Goal: Task Accomplishment & Management: Manage account settings

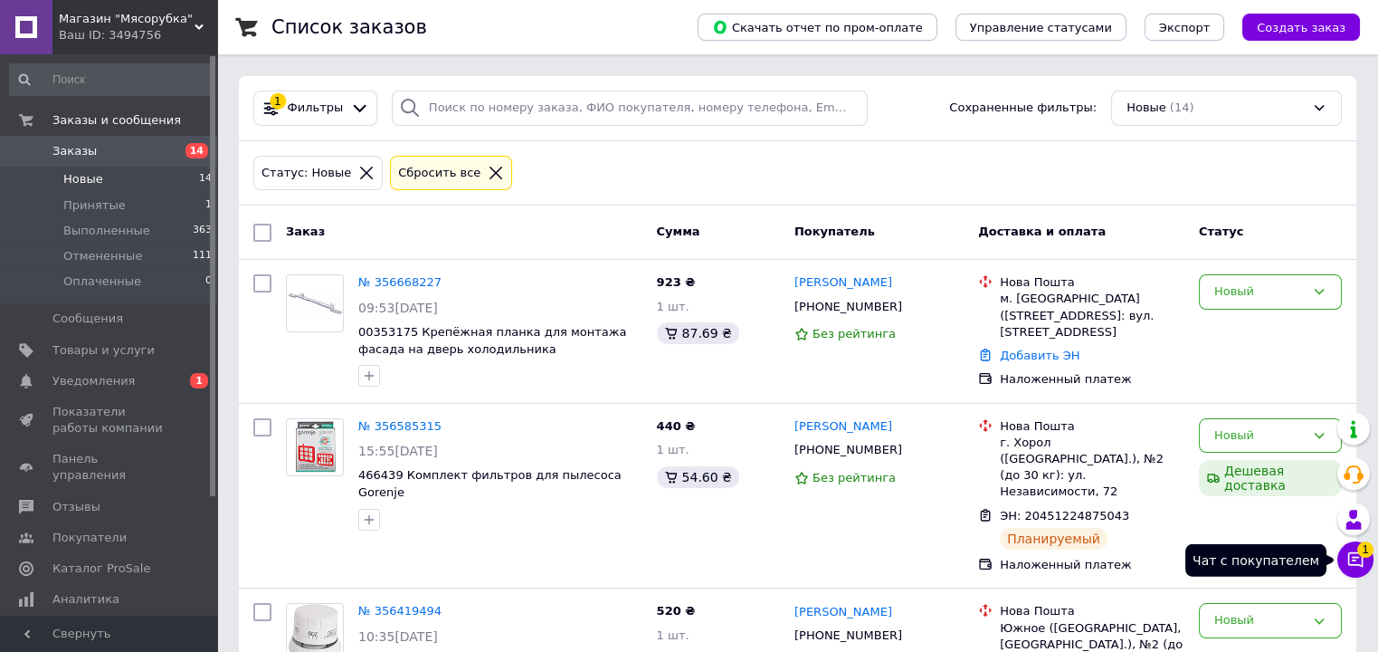
click at [1351, 559] on icon at bounding box center [1355, 559] width 15 height 15
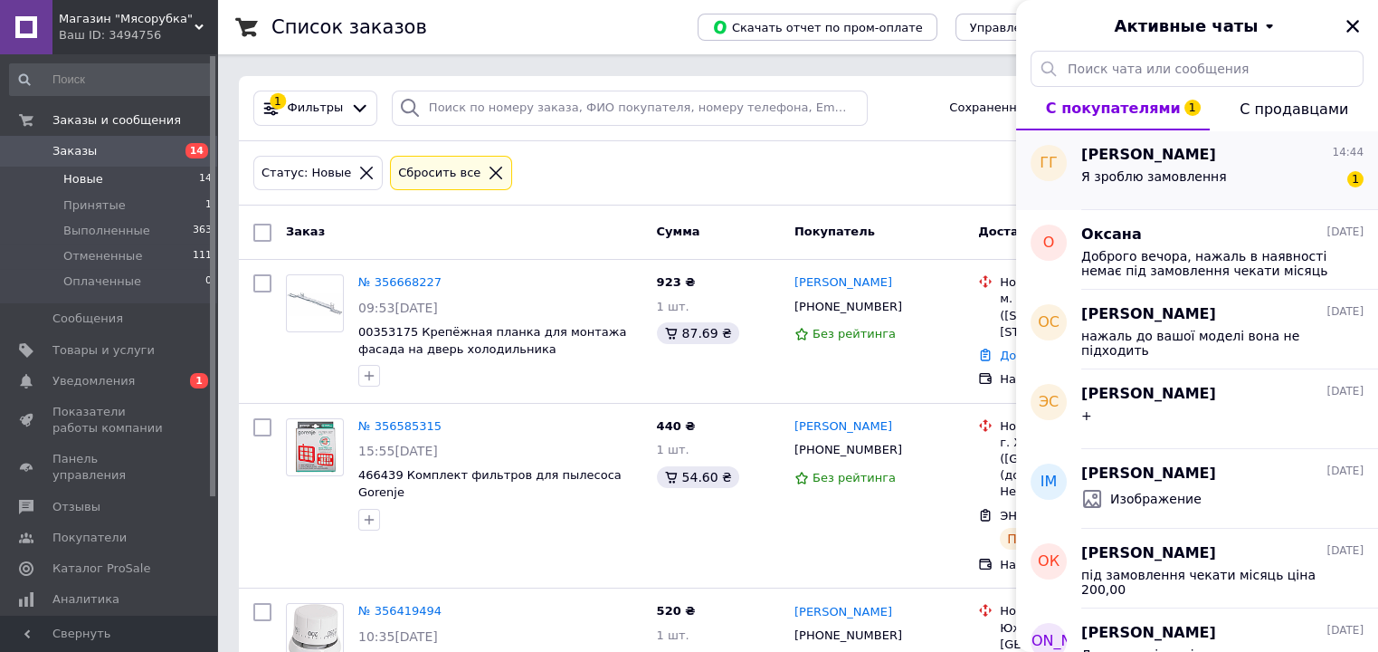
click at [1241, 168] on div "Я зроблю замовлення 1" at bounding box center [1222, 180] width 282 height 29
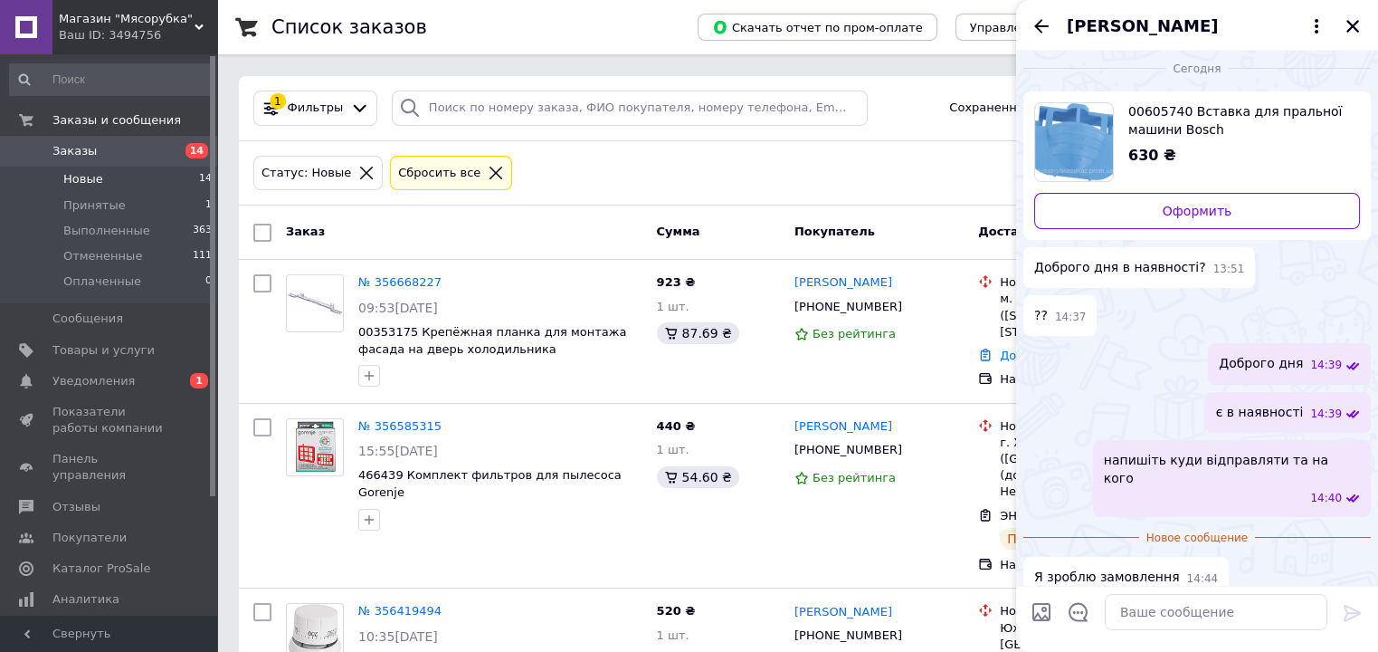
scroll to position [5, 0]
click at [1043, 27] on icon "Назад" at bounding box center [1042, 26] width 22 height 22
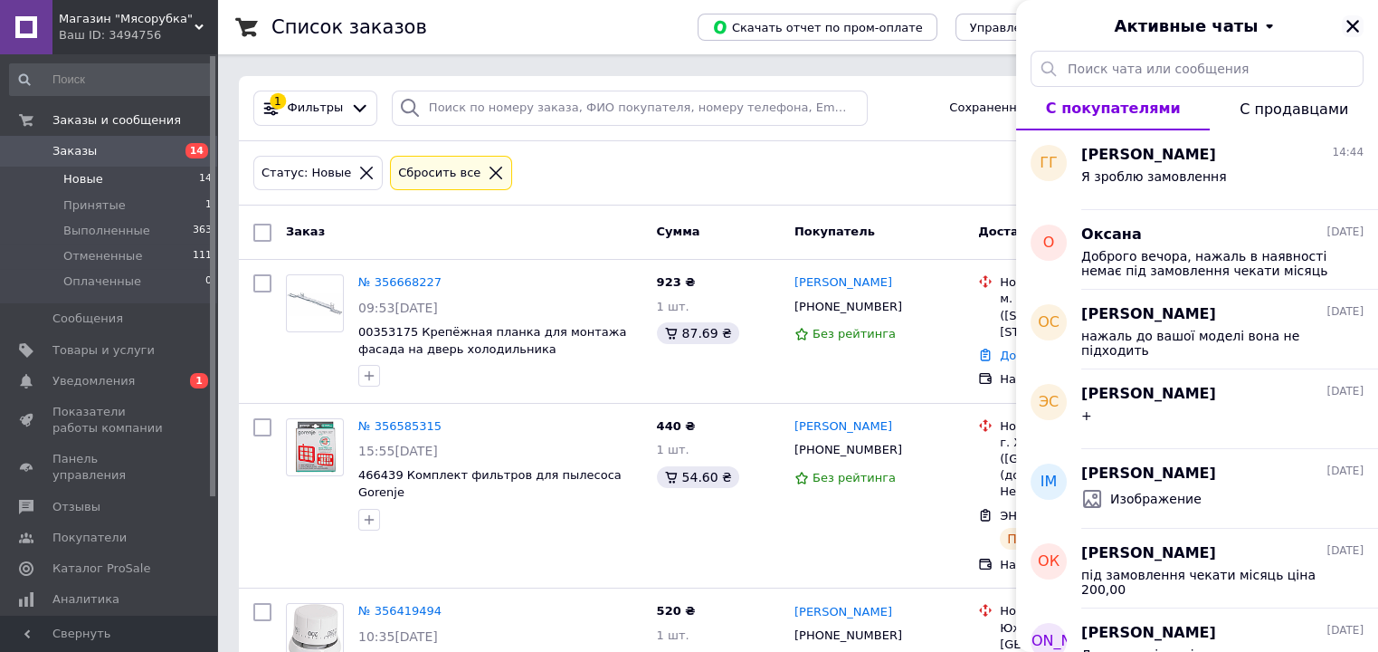
click at [1353, 22] on icon "Закрыть" at bounding box center [1353, 26] width 16 height 16
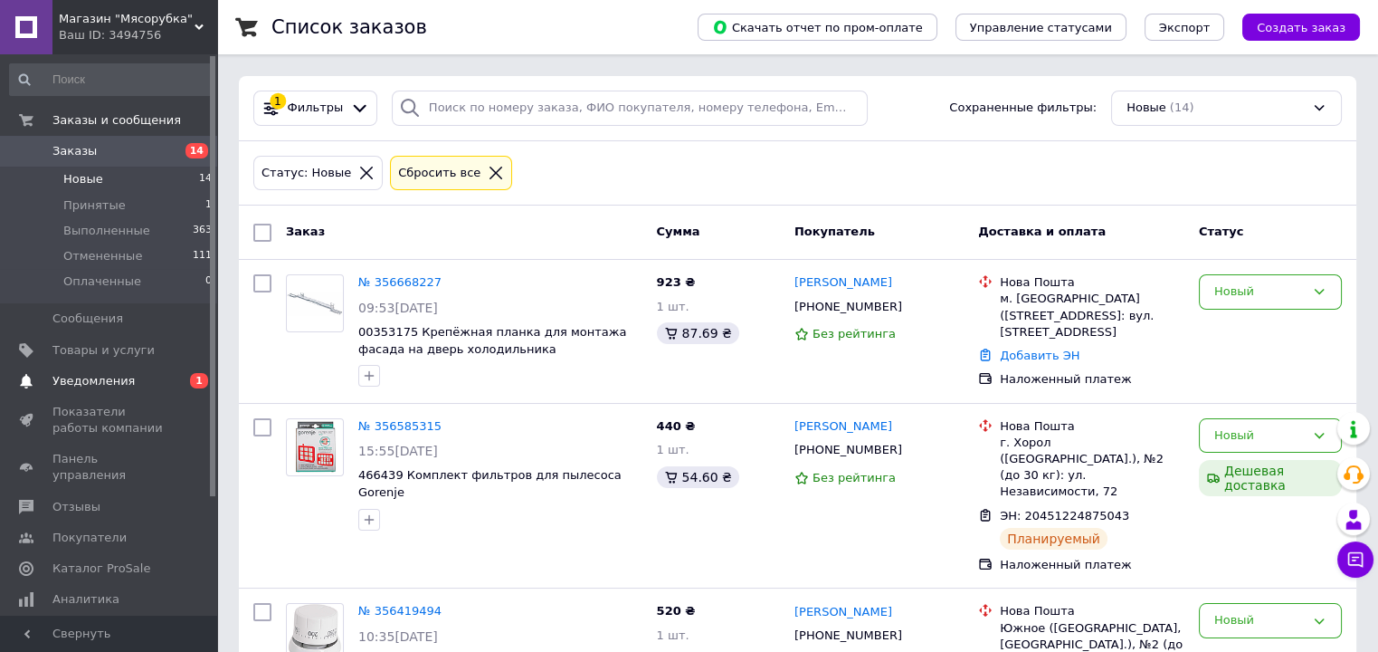
click at [148, 378] on span "Уведомления" at bounding box center [109, 381] width 115 height 16
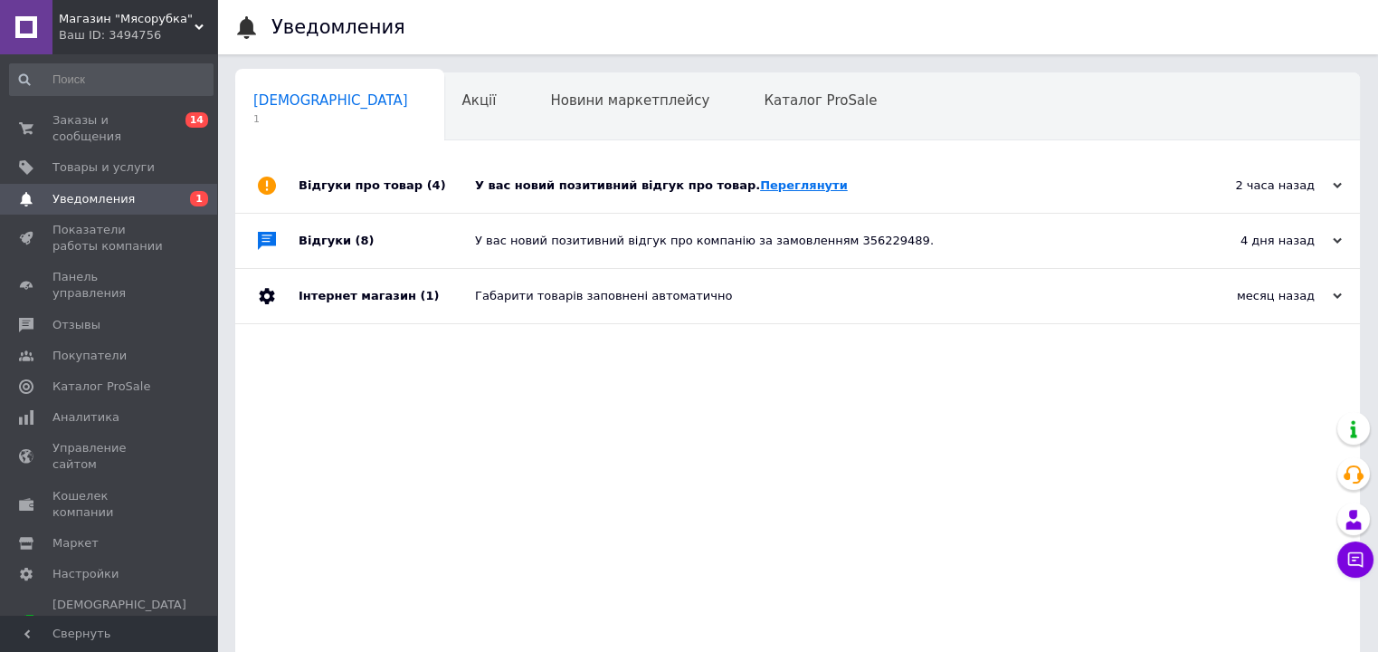
click at [760, 192] on link "Переглянути" at bounding box center [804, 185] width 88 height 14
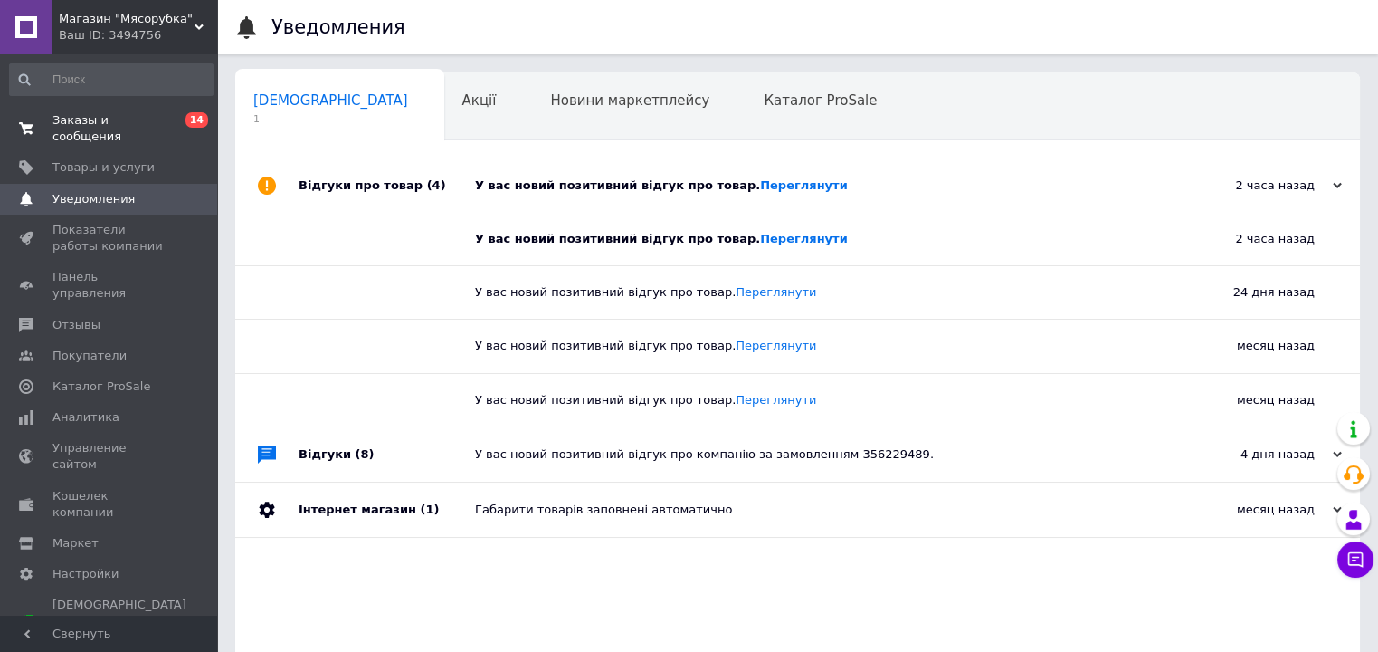
click at [92, 119] on span "Заказы и сообщения" at bounding box center [109, 128] width 115 height 33
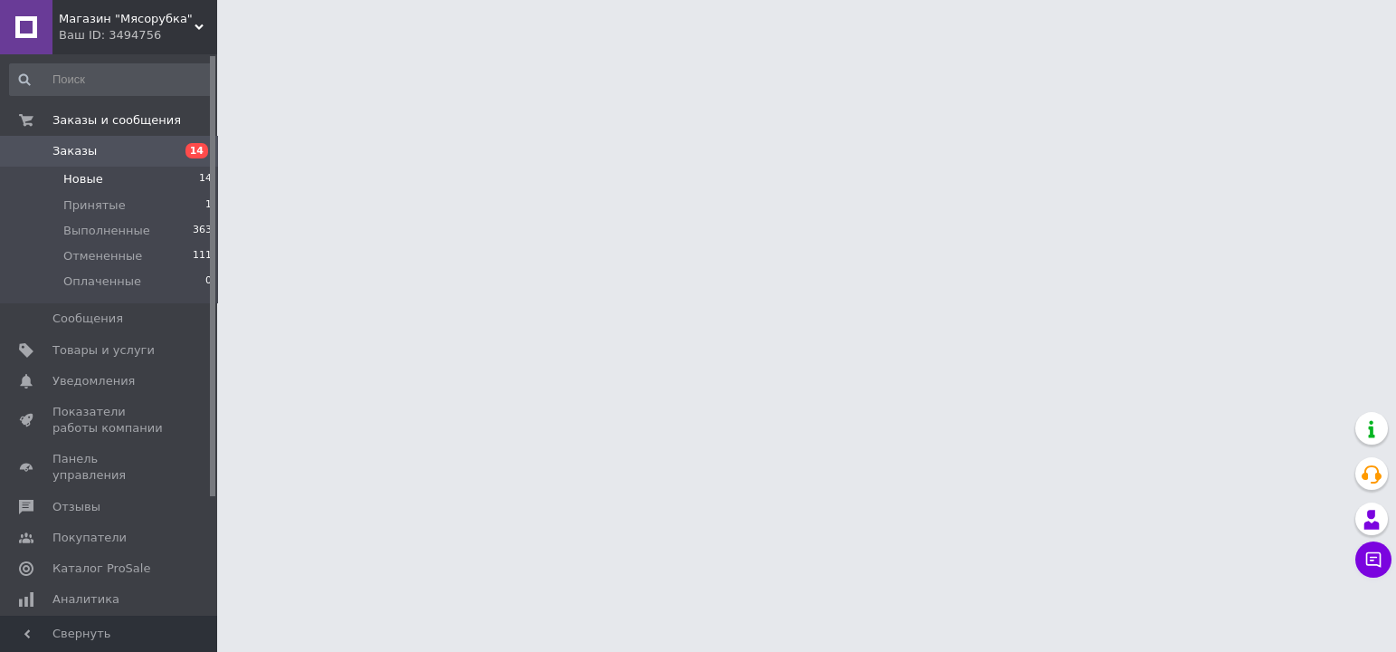
click at [83, 184] on span "Новые" at bounding box center [83, 179] width 40 height 16
click at [91, 179] on span "Новые" at bounding box center [83, 179] width 40 height 16
